Goal: Information Seeking & Learning: Understand process/instructions

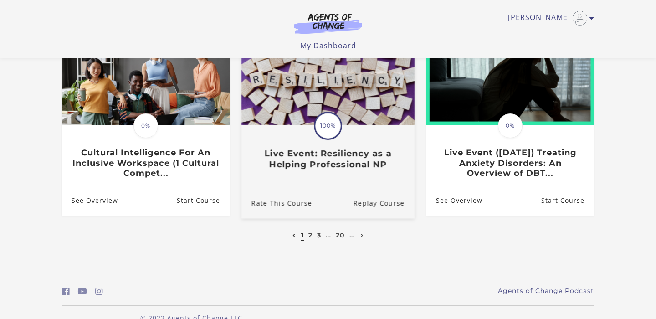
scroll to position [300, 0]
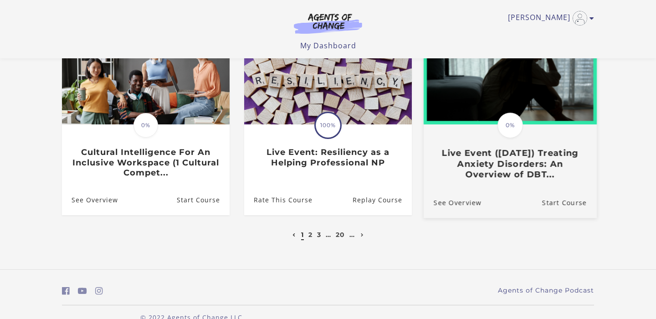
click at [518, 167] on h3 "Live Event ([DATE]) Treating Anxiety Disorders: An Overview of DBT..." at bounding box center [509, 164] width 153 height 32
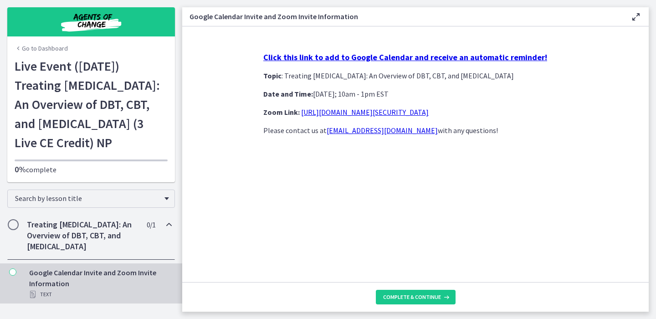
click at [325, 111] on link "https://us02web.zoom.us/j/85845271607?pwd=aTkx6u1HwK5ErGDRgavMk0POmwi4Vi.1" at bounding box center [364, 111] width 127 height 9
